Goal: Check status: Check status

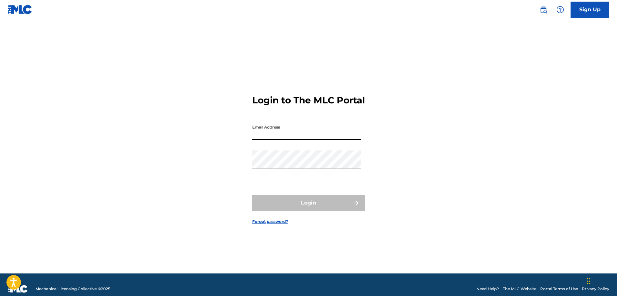
click at [310, 137] on input "Email Address" at bounding box center [306, 131] width 109 height 18
type input "[PERSON_NAME][EMAIL_ADDRESS][PERSON_NAME][DOMAIN_NAME]"
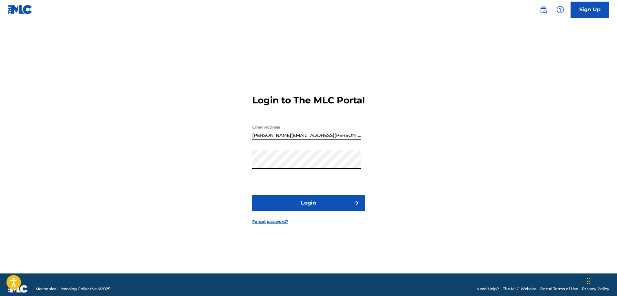
click at [288, 205] on button "Login" at bounding box center [308, 203] width 113 height 16
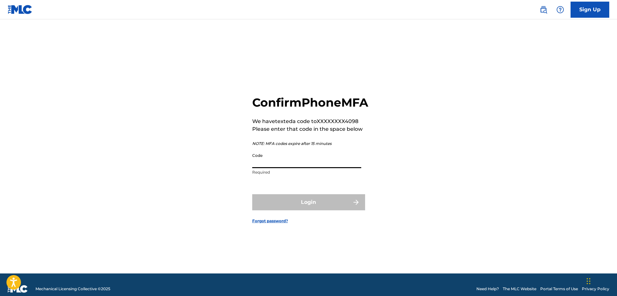
click at [288, 168] on input "Code" at bounding box center [306, 159] width 109 height 18
type input "590244"
click at [252, 194] on button "Login" at bounding box center [308, 202] width 113 height 16
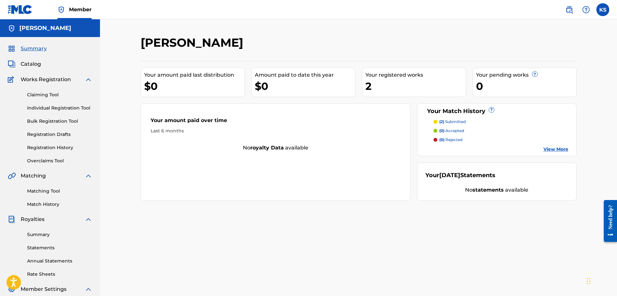
click at [460, 121] on p "(2) submitted" at bounding box center [452, 122] width 26 height 6
